Goal: Book appointment/travel/reservation

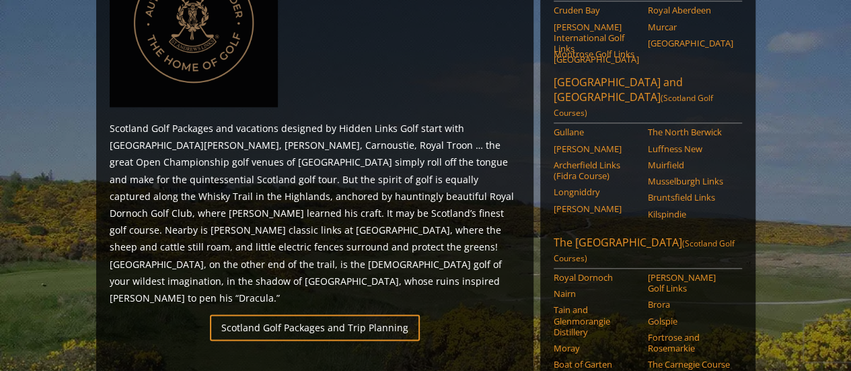
scroll to position [753, 0]
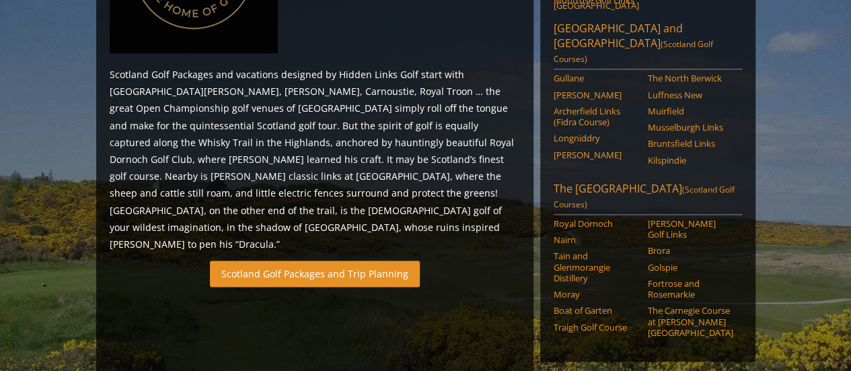
click at [284, 260] on link "Scotland Golf Packages and Trip Planning" at bounding box center [315, 273] width 210 height 26
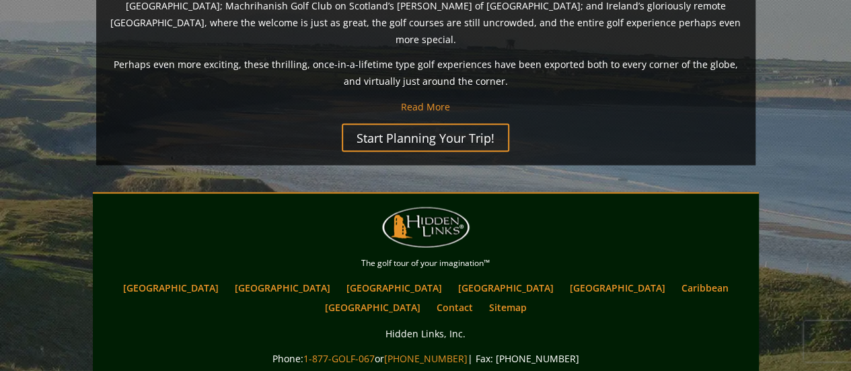
scroll to position [1184, 0]
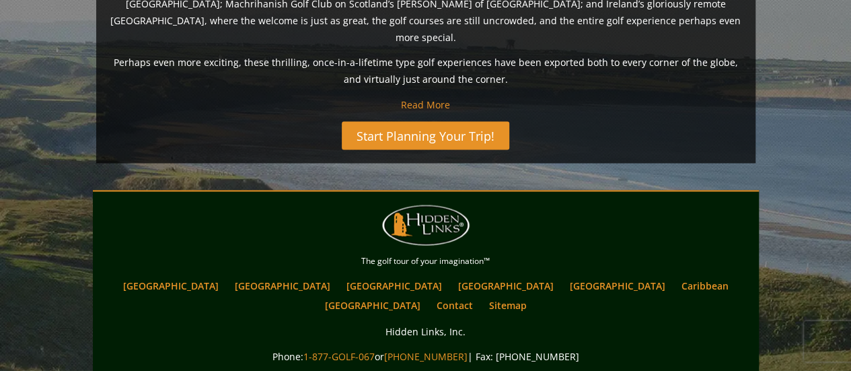
click at [429, 121] on link "Start Planning Your Trip!" at bounding box center [425, 135] width 167 height 28
